Goal: Check status: Check status

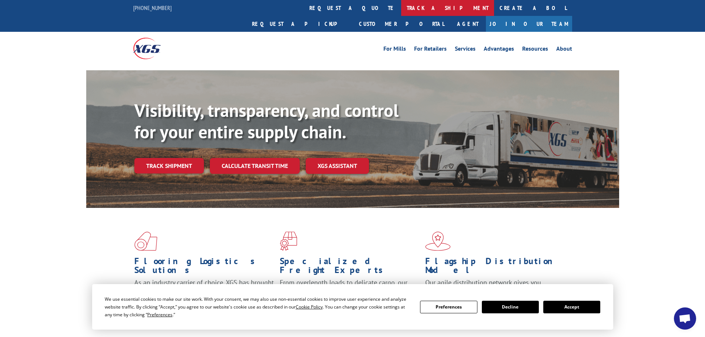
click at [401, 8] on link "track a shipment" at bounding box center [447, 8] width 93 height 16
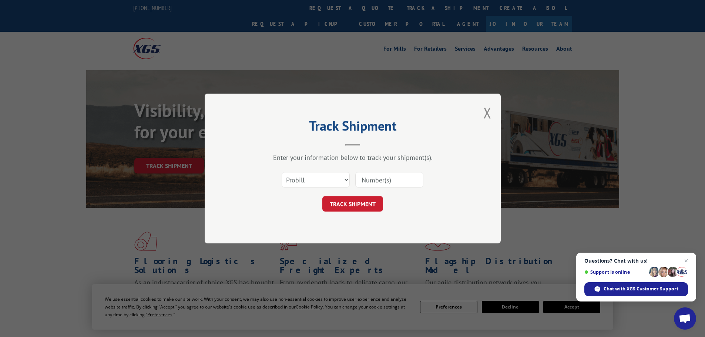
click at [378, 183] on input at bounding box center [389, 180] width 68 height 16
type input "17458355"
click button "TRACK SHIPMENT" at bounding box center [353, 204] width 61 height 16
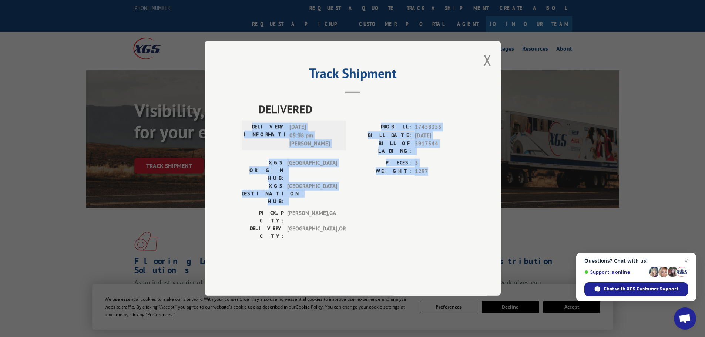
drag, startPoint x: 371, startPoint y: 129, endPoint x: 438, endPoint y: 187, distance: 88.2
click at [438, 187] on div "DELIVERED DELIVERY INFORMATION: [DATE] 05:38 pm [PERSON_NAME]: 17458355 BILL DA…" at bounding box center [353, 172] width 222 height 143
click at [488, 70] on button "Close modal" at bounding box center [488, 60] width 8 height 20
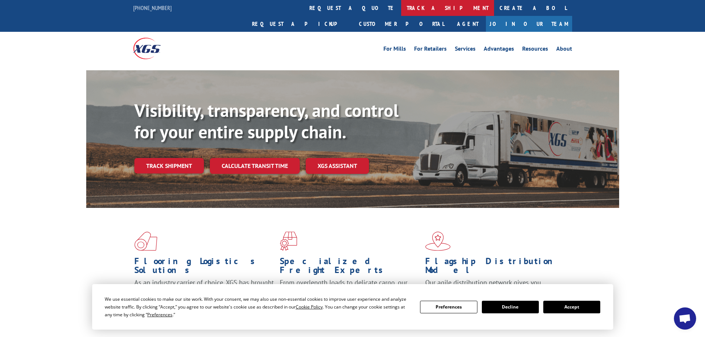
click at [401, 10] on link "track a shipment" at bounding box center [447, 8] width 93 height 16
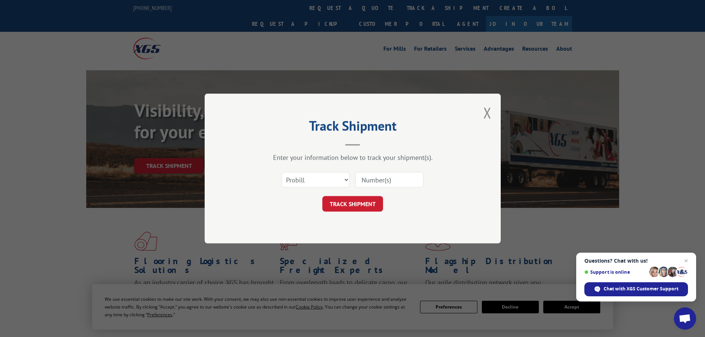
click at [374, 182] on input at bounding box center [389, 180] width 68 height 16
type input "17458355"
click button "TRACK SHIPMENT" at bounding box center [353, 204] width 61 height 16
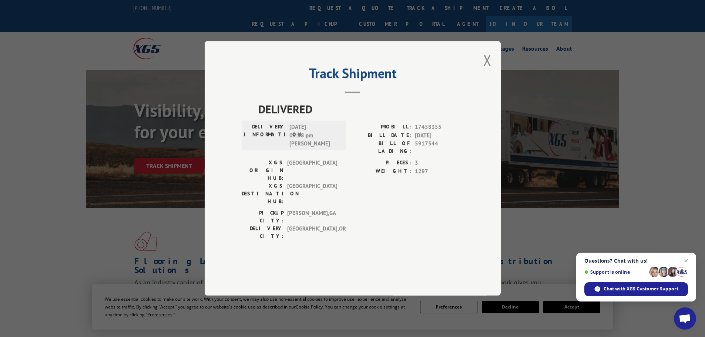
click at [346, 210] on div "PICKUP CITY: DALTON , GA DELIVERY CITY: PORTLAND , OR" at bounding box center [353, 227] width 222 height 35
click at [355, 94] on hr at bounding box center [352, 92] width 15 height 1
drag, startPoint x: 490, startPoint y: 74, endPoint x: 490, endPoint y: 79, distance: 4.8
click at [490, 70] on button "Close modal" at bounding box center [488, 60] width 8 height 20
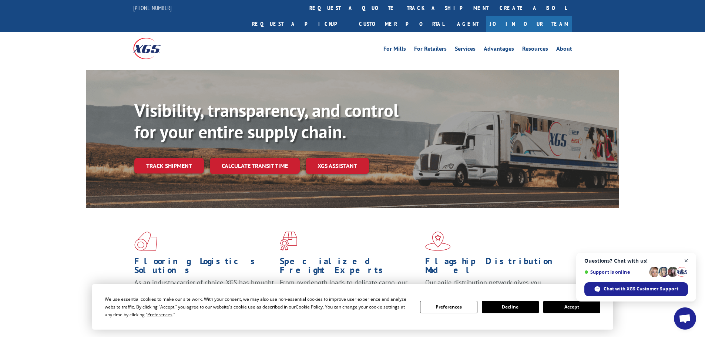
click at [686, 258] on span "Close chat" at bounding box center [686, 261] width 9 height 9
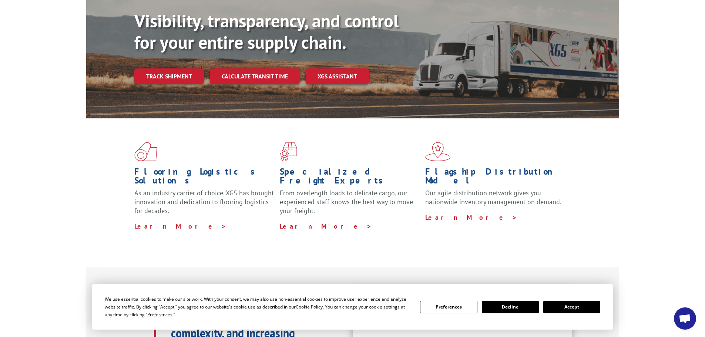
scroll to position [111, 0]
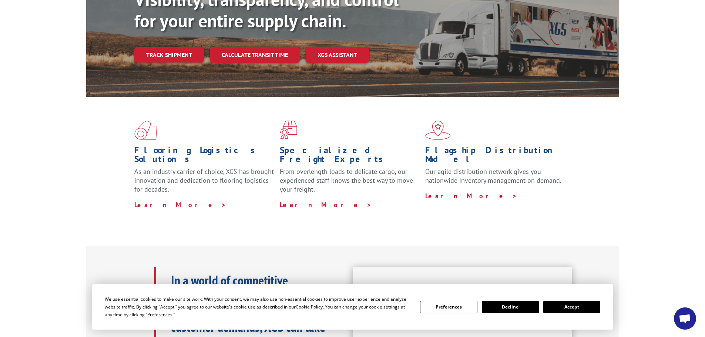
click at [572, 309] on button "Accept" at bounding box center [572, 307] width 57 height 13
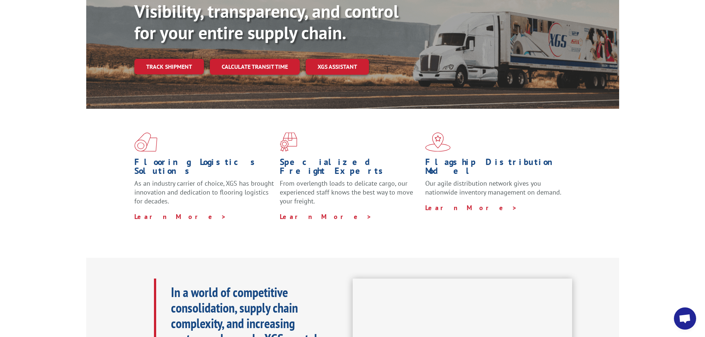
scroll to position [0, 0]
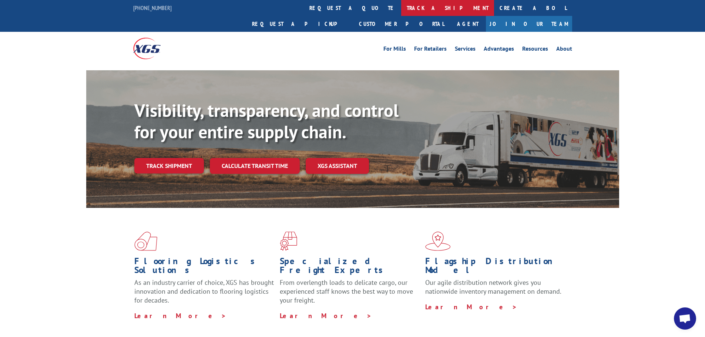
click at [401, 9] on link "track a shipment" at bounding box center [447, 8] width 93 height 16
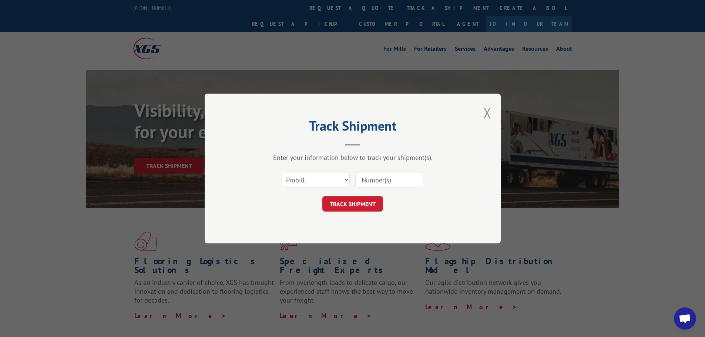
click at [491, 110] on button "Close modal" at bounding box center [488, 113] width 8 height 20
